Goal: Transaction & Acquisition: Obtain resource

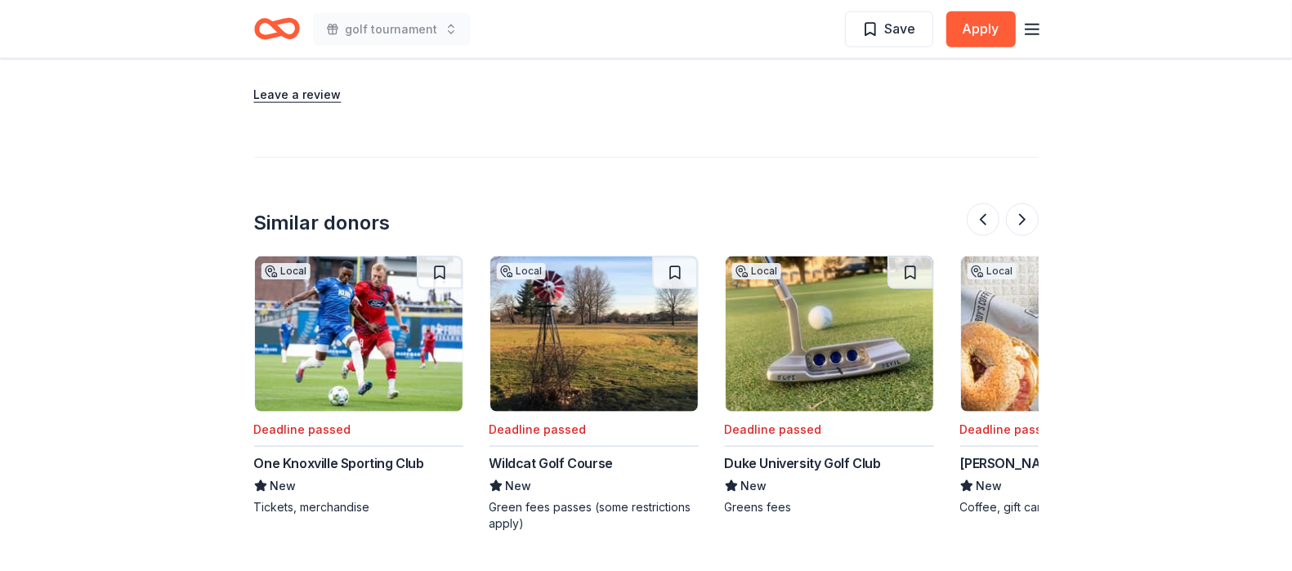
scroll to position [0, 1532]
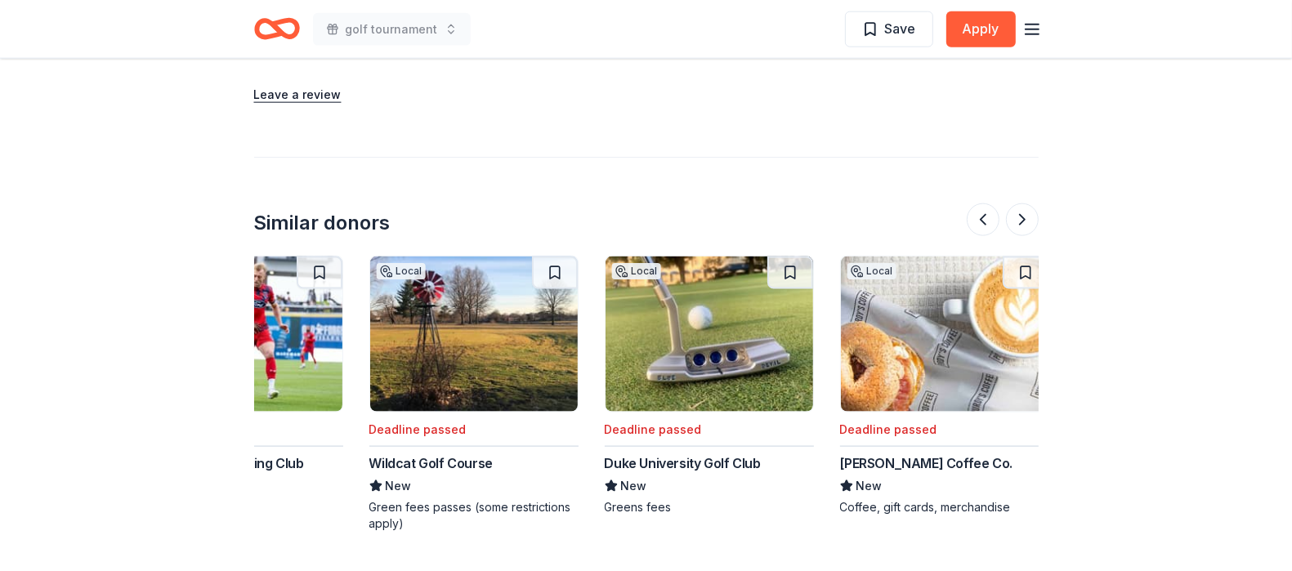
click at [537, 336] on img at bounding box center [474, 334] width 208 height 155
